Goal: Task Accomplishment & Management: Manage account settings

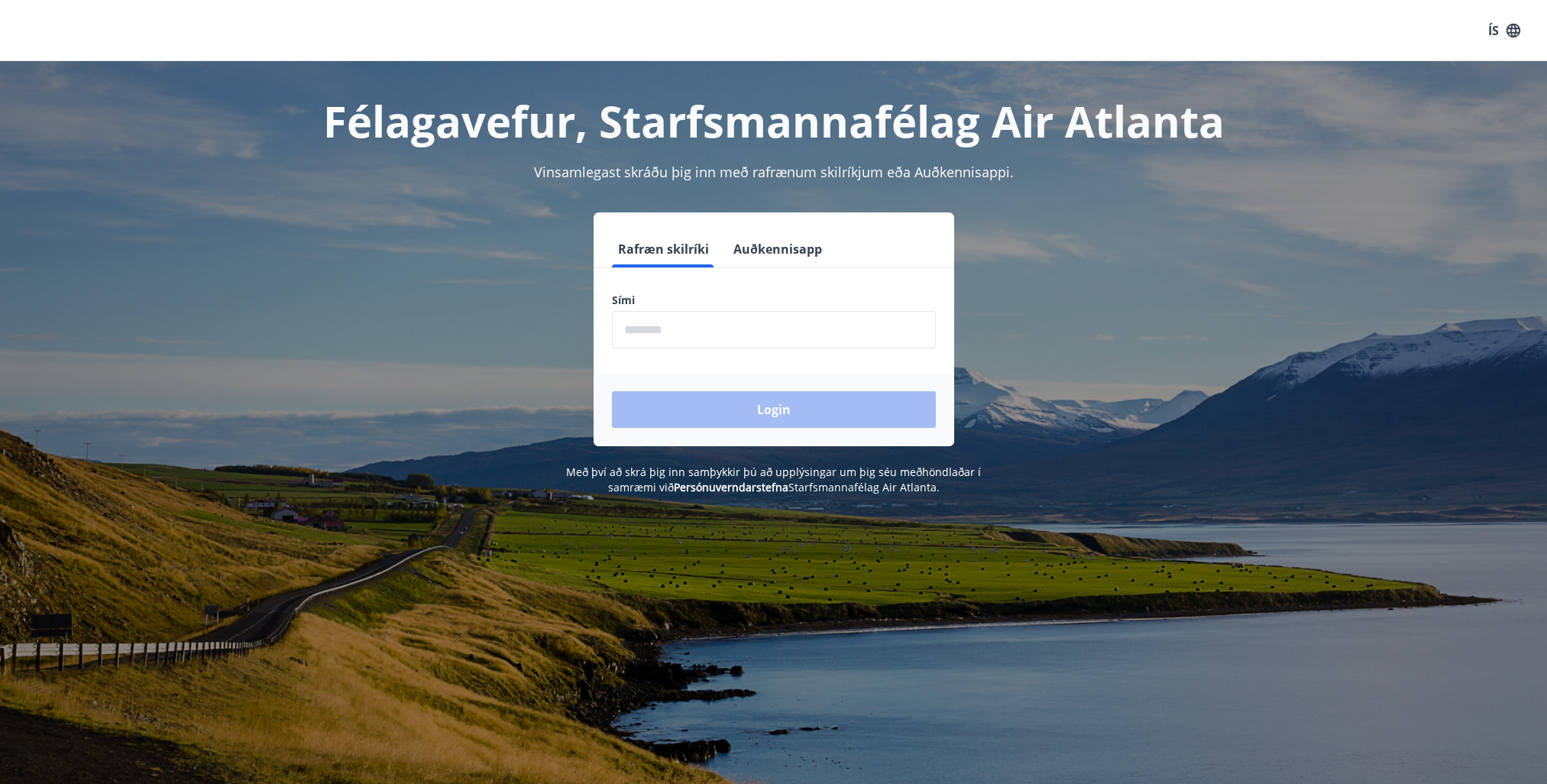
click at [650, 331] on input "phone" at bounding box center [774, 329] width 324 height 37
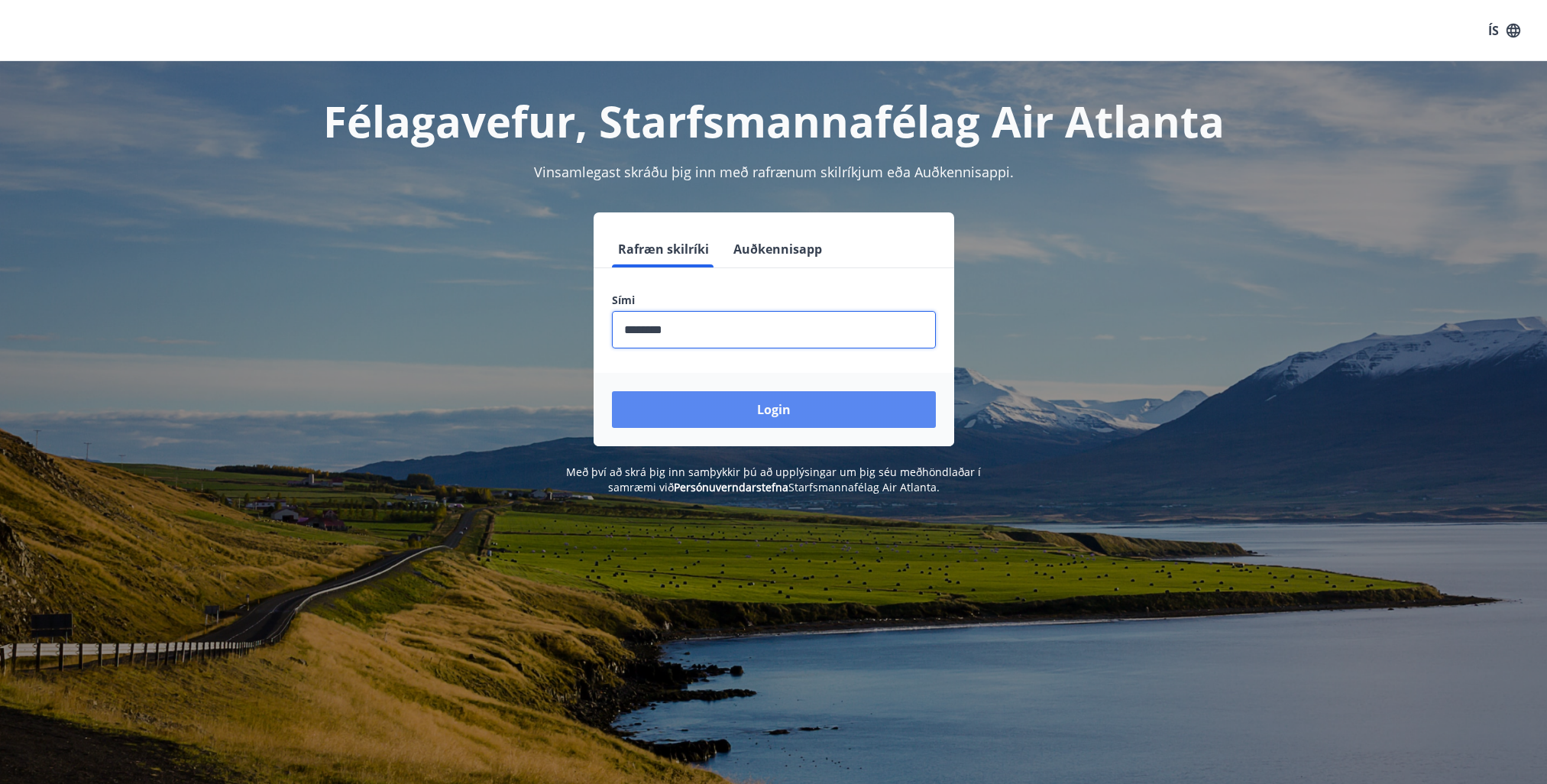
type input "********"
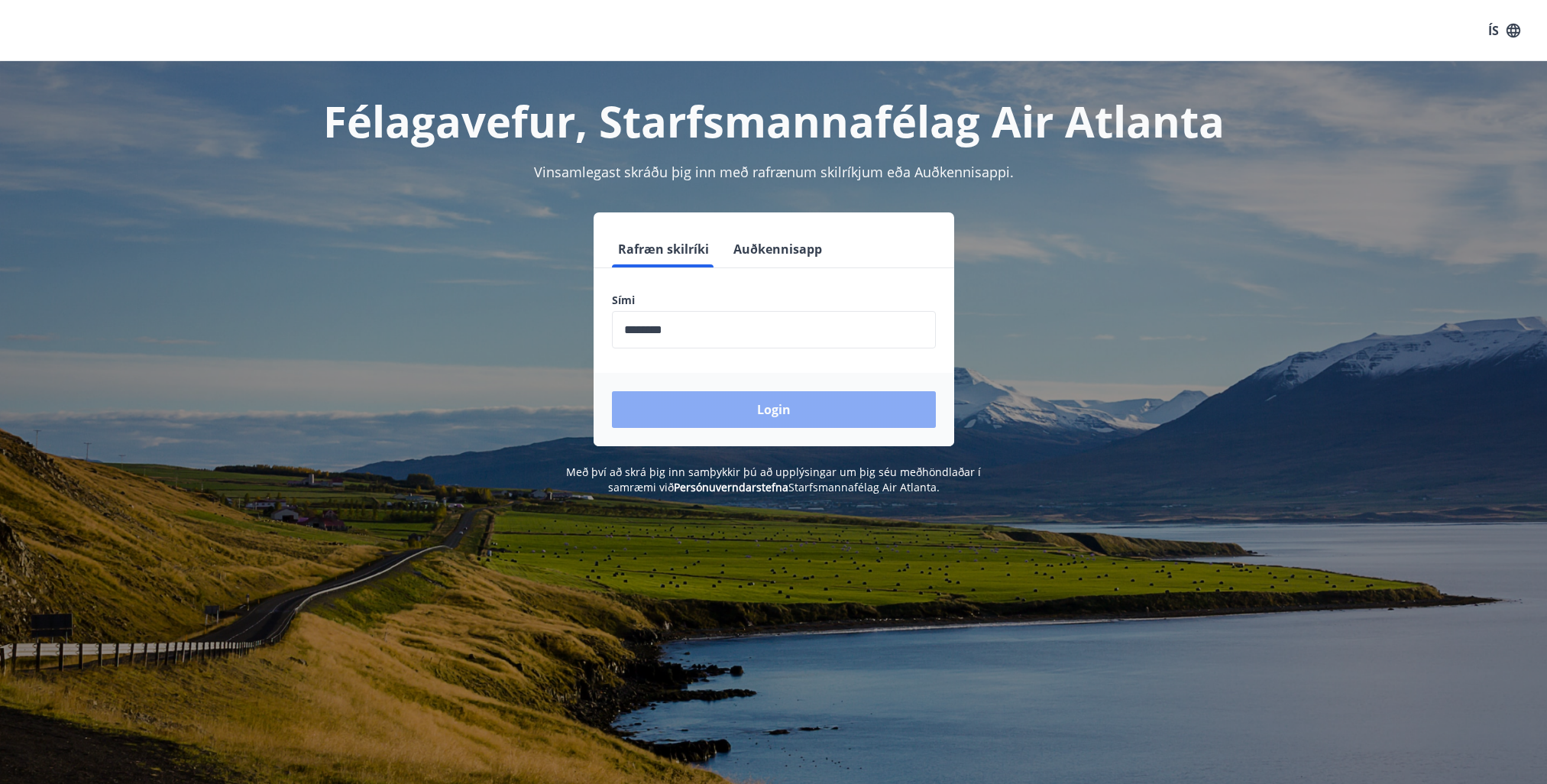
click at [700, 413] on button "Login" at bounding box center [774, 410] width 324 height 37
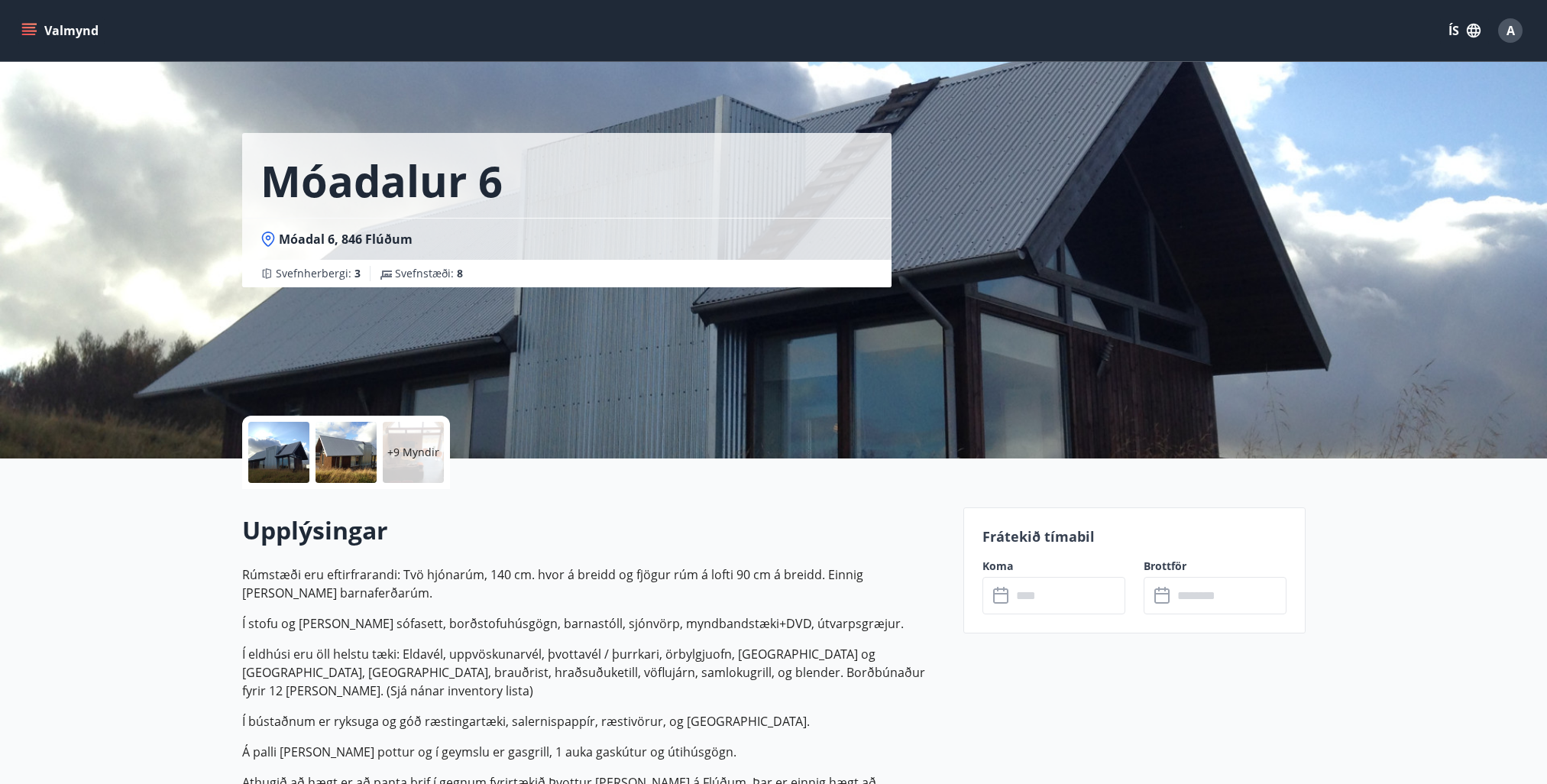
click at [31, 23] on icon "menu" at bounding box center [29, 30] width 15 height 15
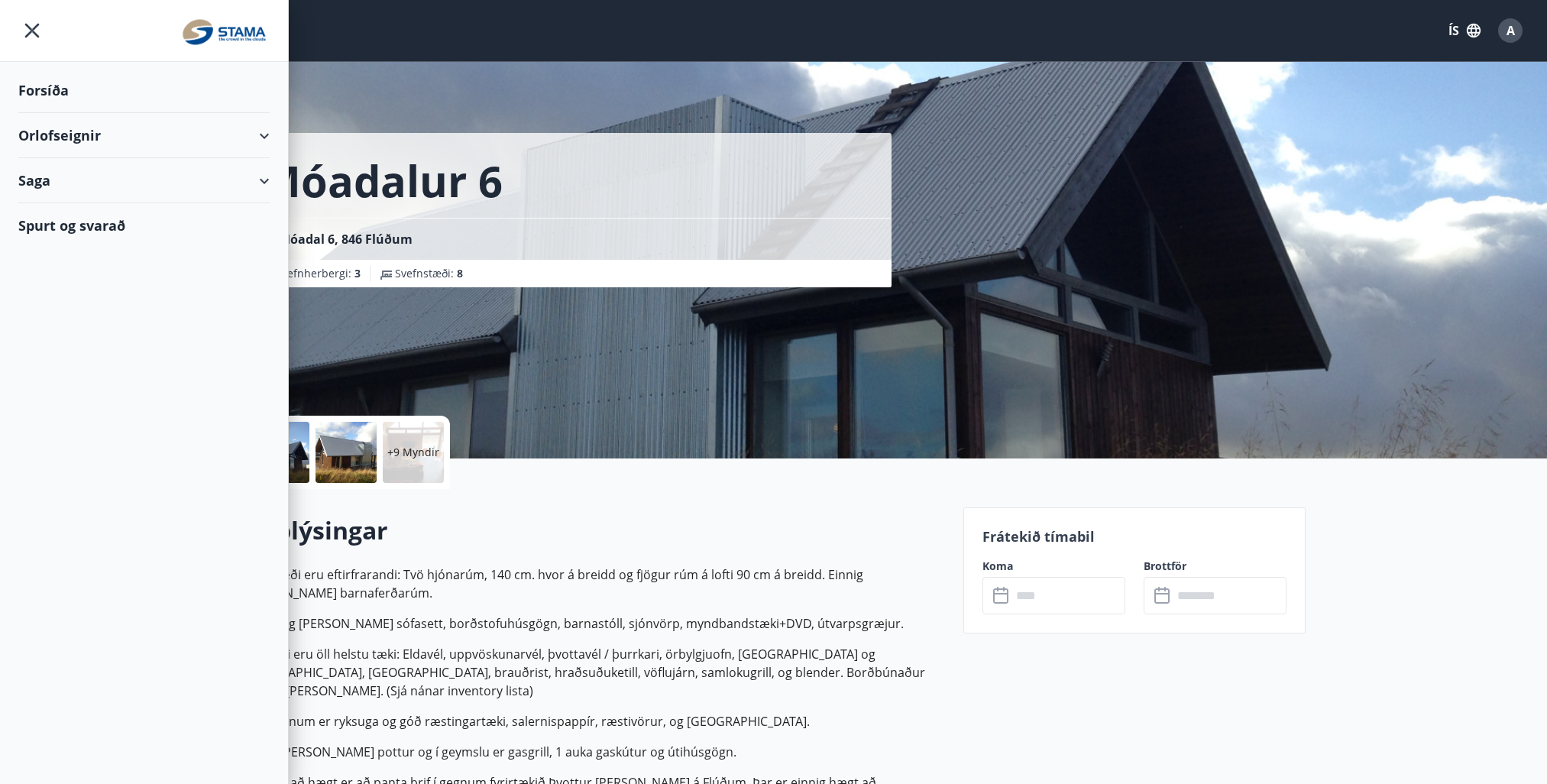
click at [266, 135] on div "Orlofseignir" at bounding box center [144, 136] width 252 height 45
click at [264, 247] on div "Saga" at bounding box center [144, 245] width 252 height 45
click at [38, 83] on div "Forsíða" at bounding box center [144, 91] width 252 height 45
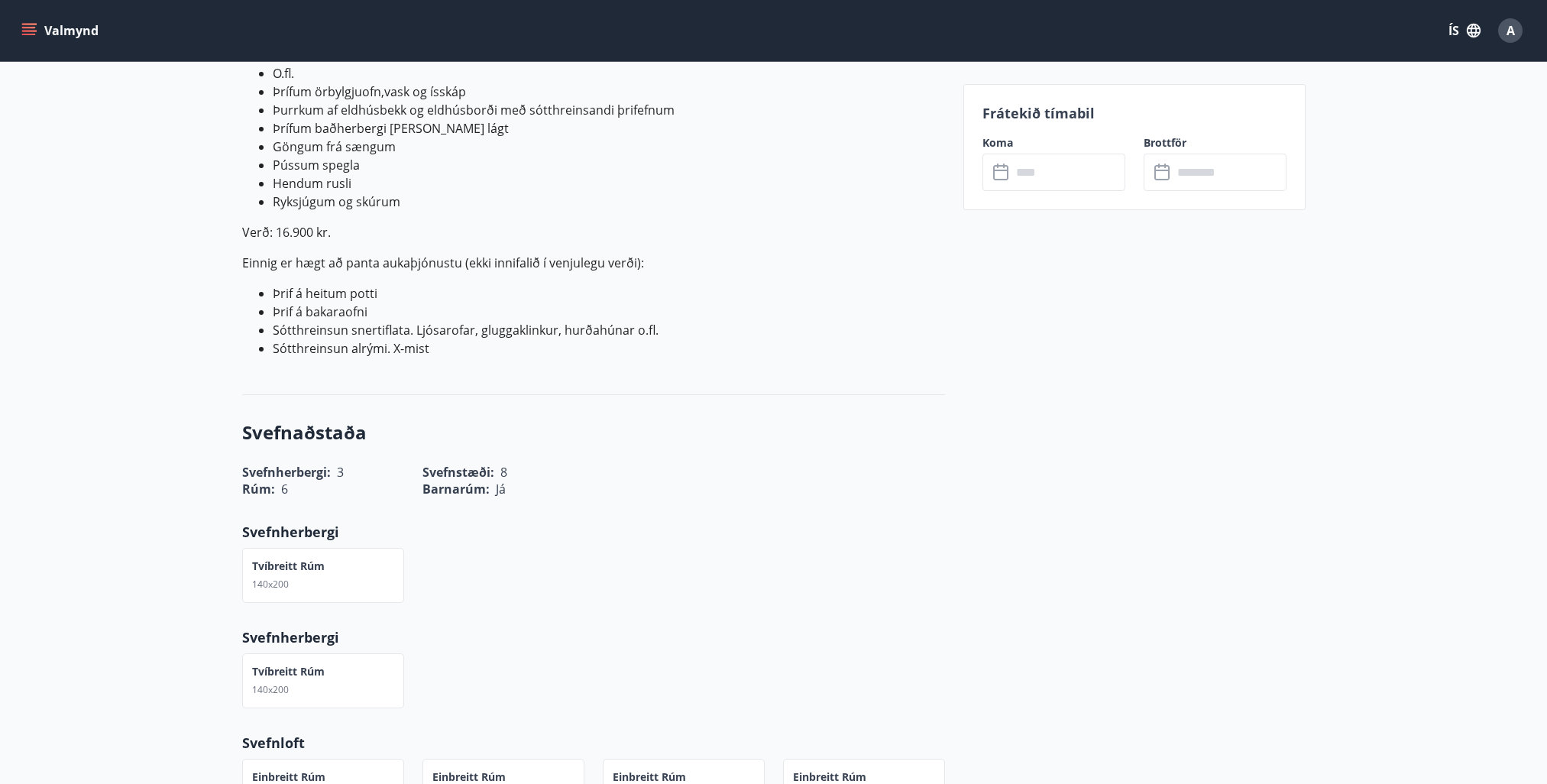
scroll to position [1299, 0]
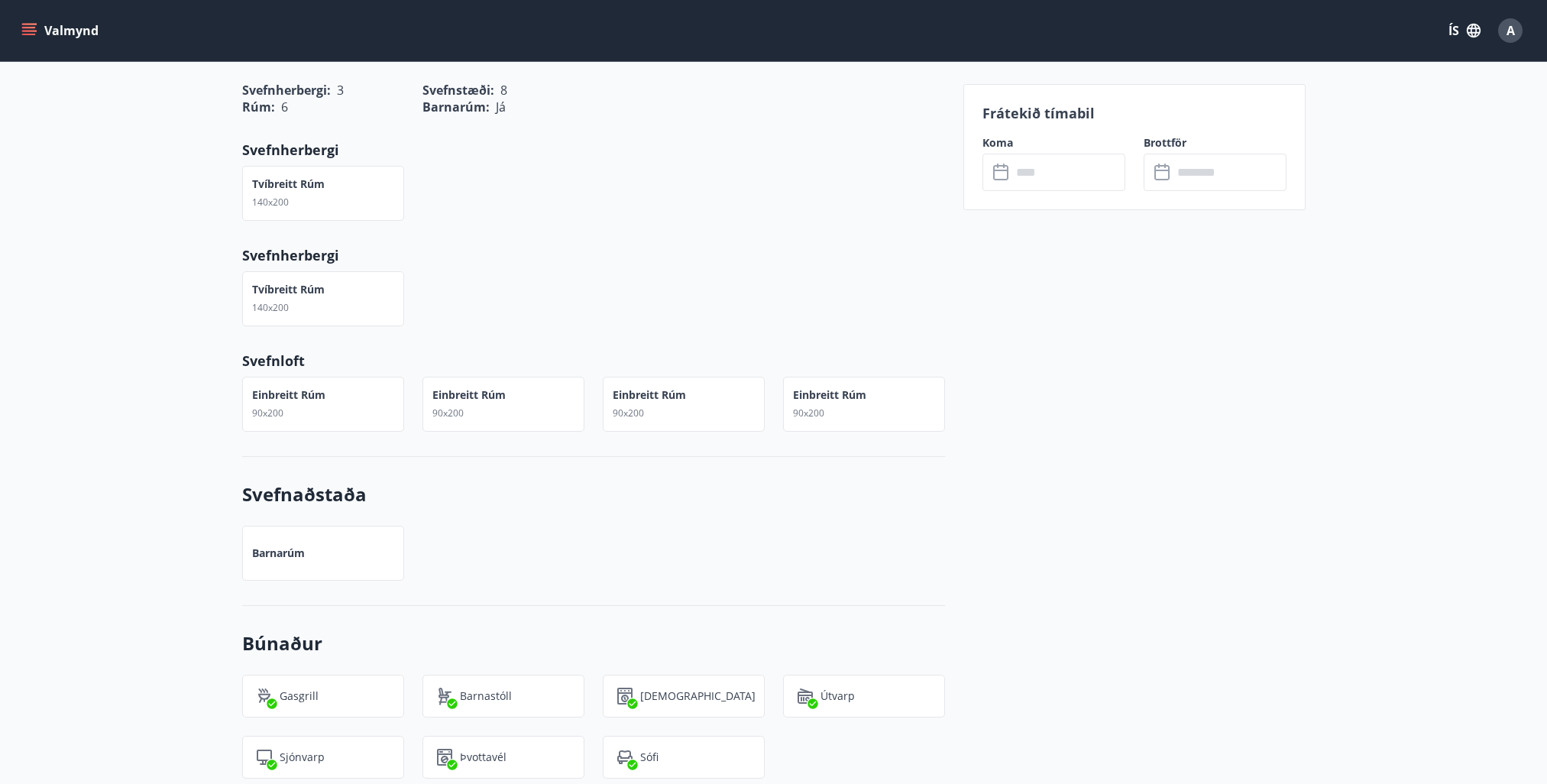
click at [29, 19] on button "Valmynd" at bounding box center [61, 30] width 87 height 28
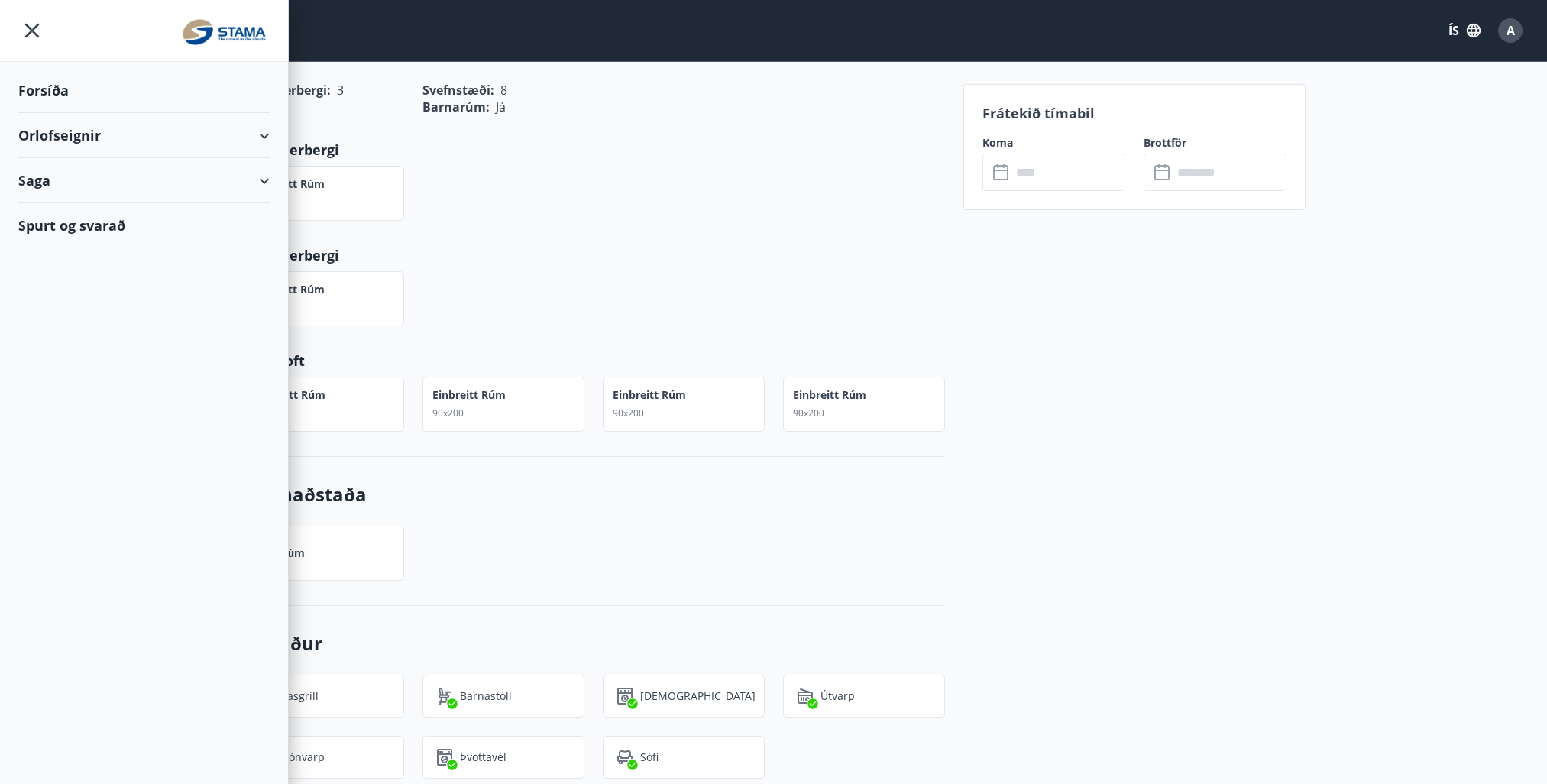
click at [265, 183] on div "Saga" at bounding box center [144, 181] width 252 height 45
click at [70, 284] on div "Punktar" at bounding box center [143, 284] width 227 height 32
